Goal: Find specific page/section: Find specific page/section

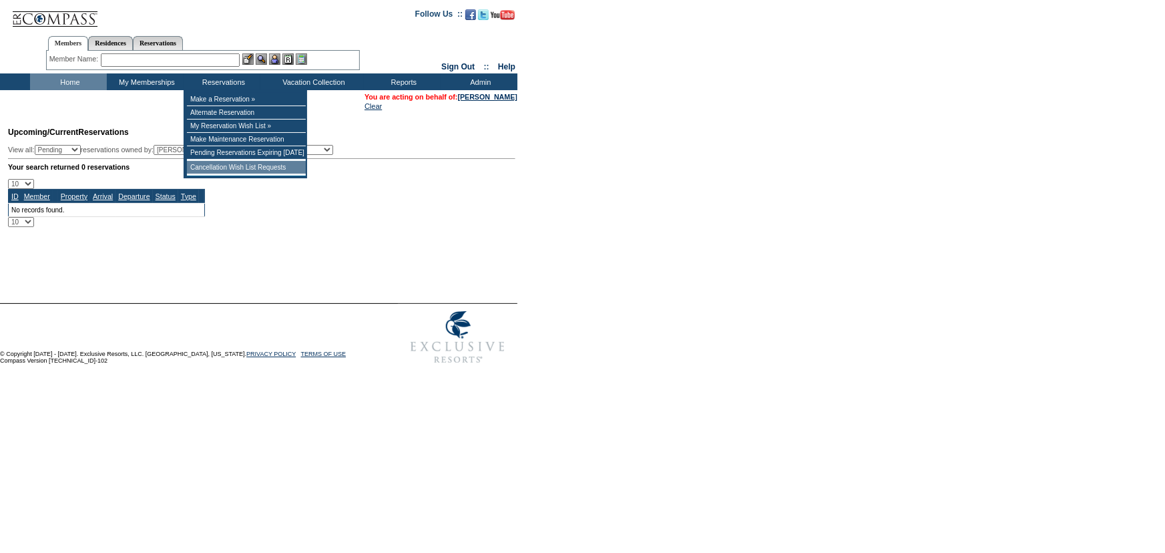
click at [241, 174] on td "Cancellation Wish List Requests" at bounding box center [246, 167] width 119 height 13
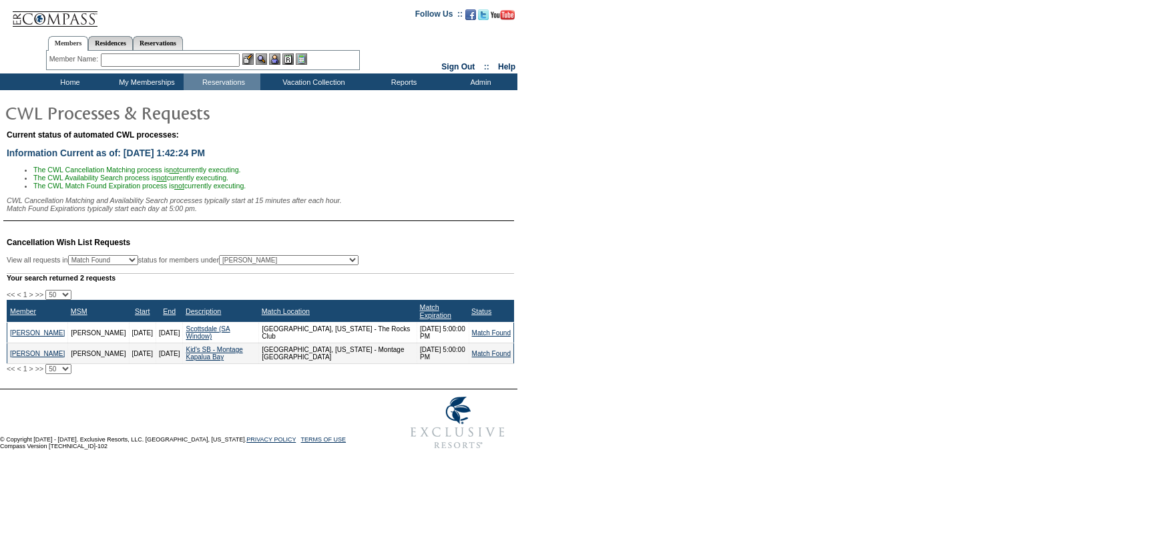
select select "50"
click at [739, 228] on form "Follow Us ::" at bounding box center [582, 228] width 1165 height 456
click at [693, 234] on form "Follow Us ::" at bounding box center [582, 228] width 1165 height 456
click at [73, 80] on td "Home" at bounding box center [68, 81] width 77 height 17
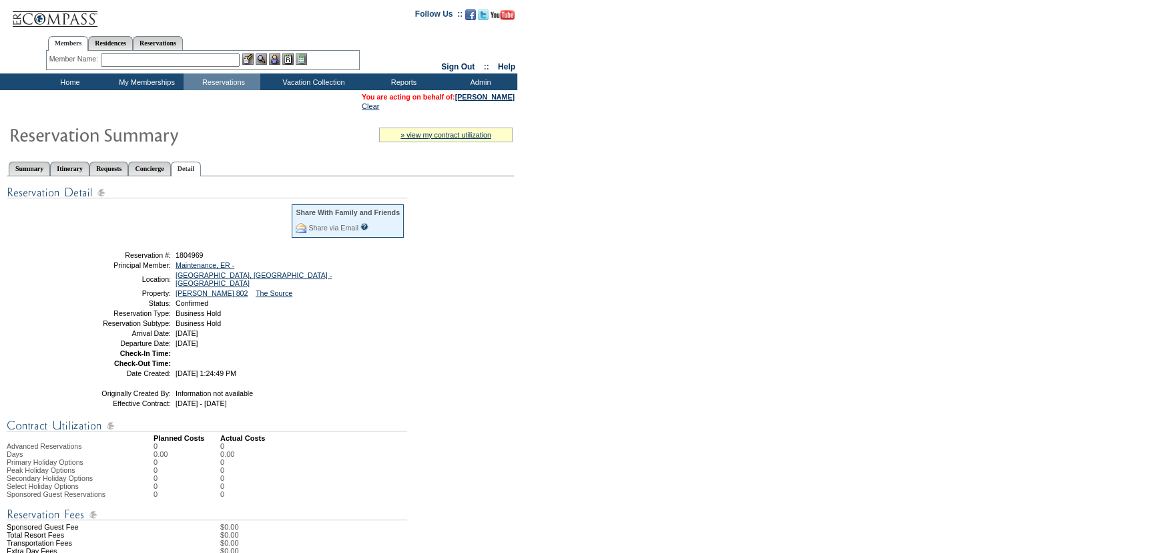
click at [72, 73] on td "Home" at bounding box center [68, 81] width 77 height 17
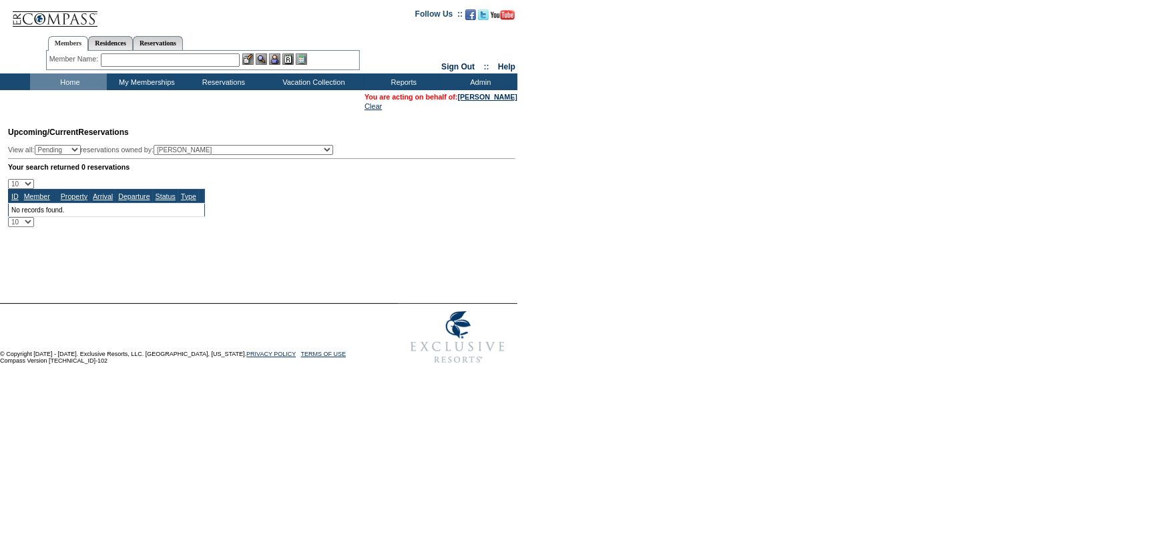
drag, startPoint x: 81, startPoint y: 80, endPoint x: 159, endPoint y: 25, distance: 95.2
click at [81, 80] on td "Home" at bounding box center [68, 81] width 77 height 17
